Goal: Check status: Check status

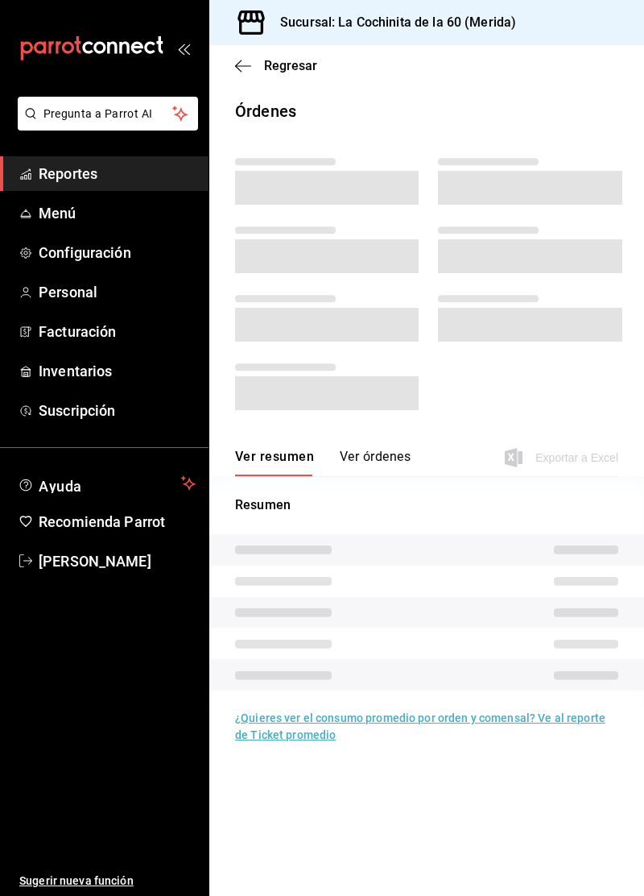
click at [112, 182] on span "Reportes" at bounding box center [117, 174] width 157 height 22
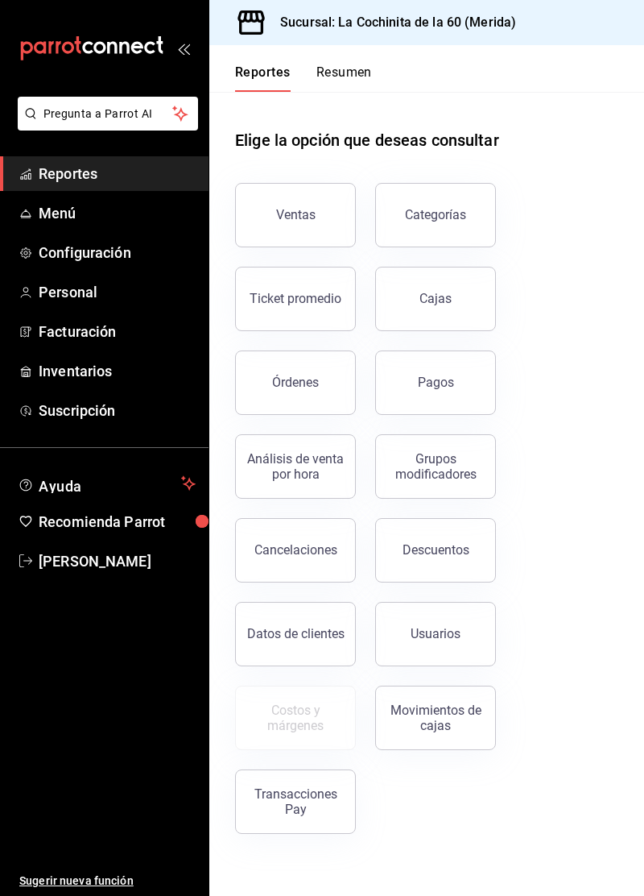
click at [303, 383] on div "Órdenes" at bounding box center [295, 382] width 47 height 15
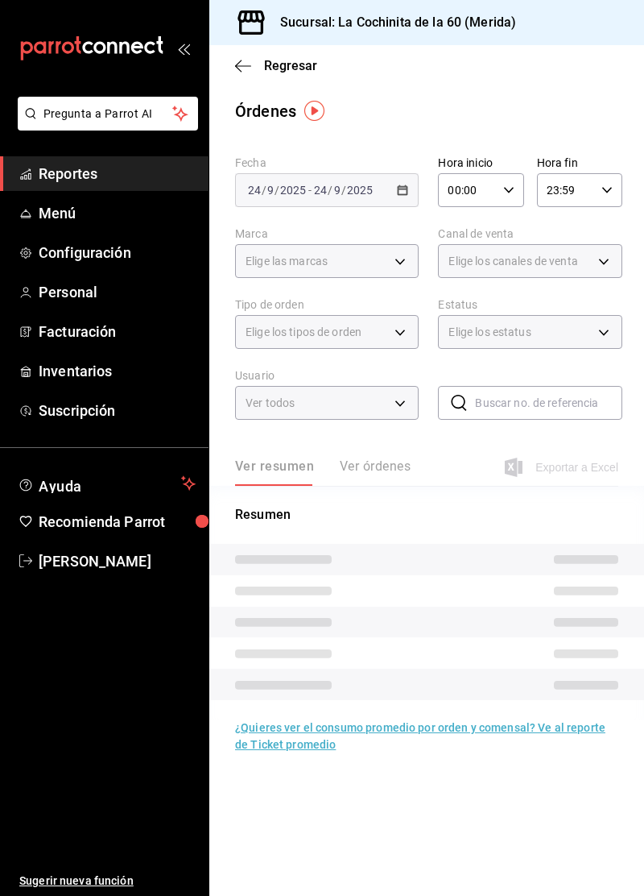
click at [559, 417] on input "text" at bounding box center [548, 403] width 147 height 32
